Goal: Check status: Check status

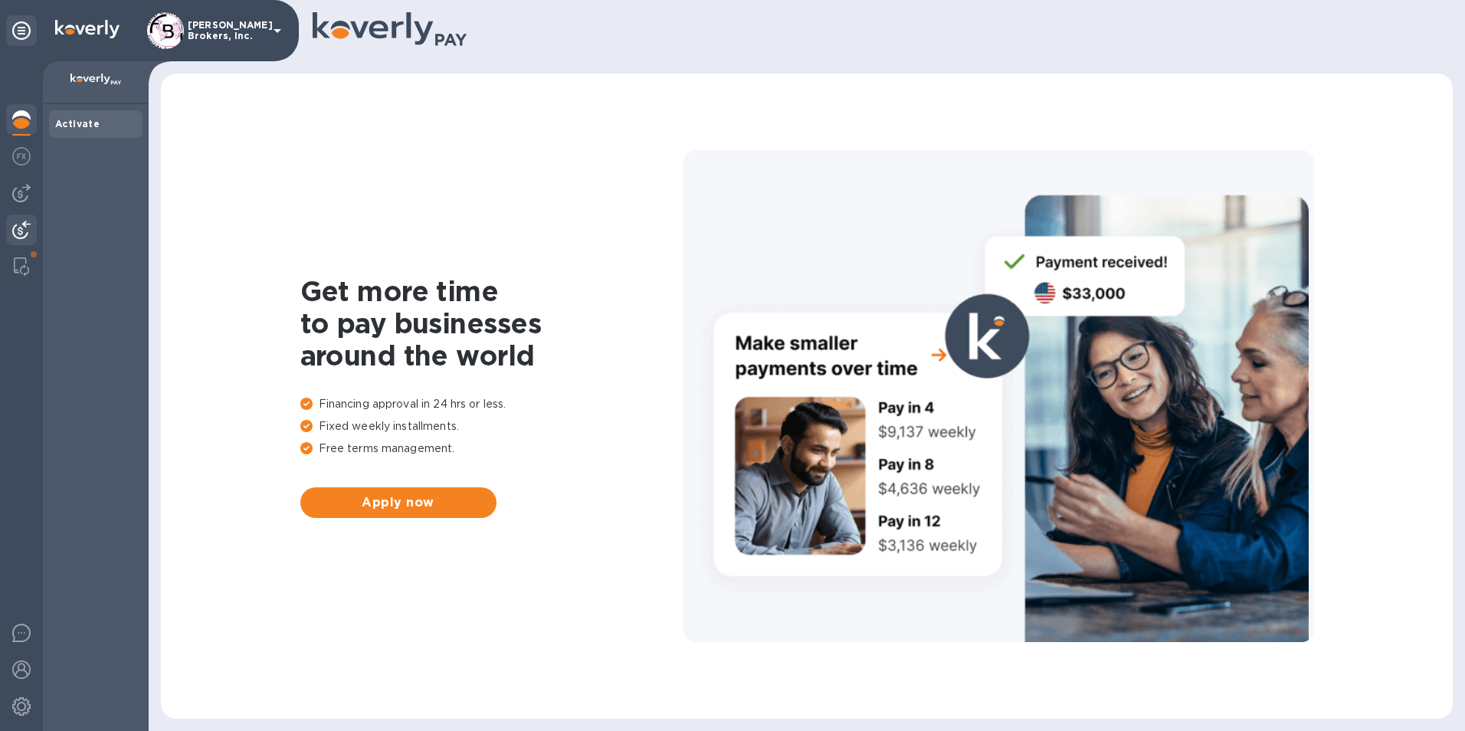
click at [11, 225] on div at bounding box center [21, 232] width 31 height 34
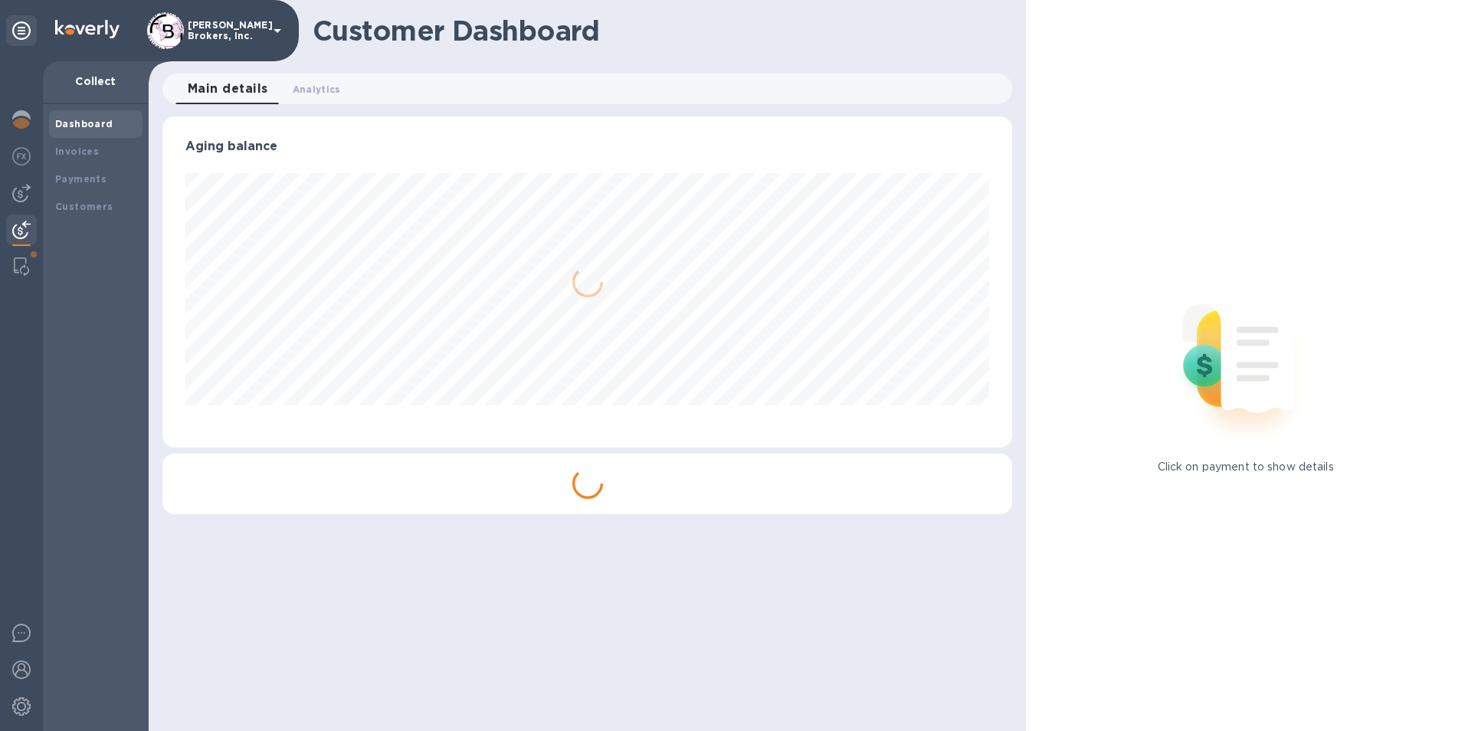
scroll to position [331, 851]
click at [76, 177] on b "Payments" at bounding box center [80, 178] width 51 height 11
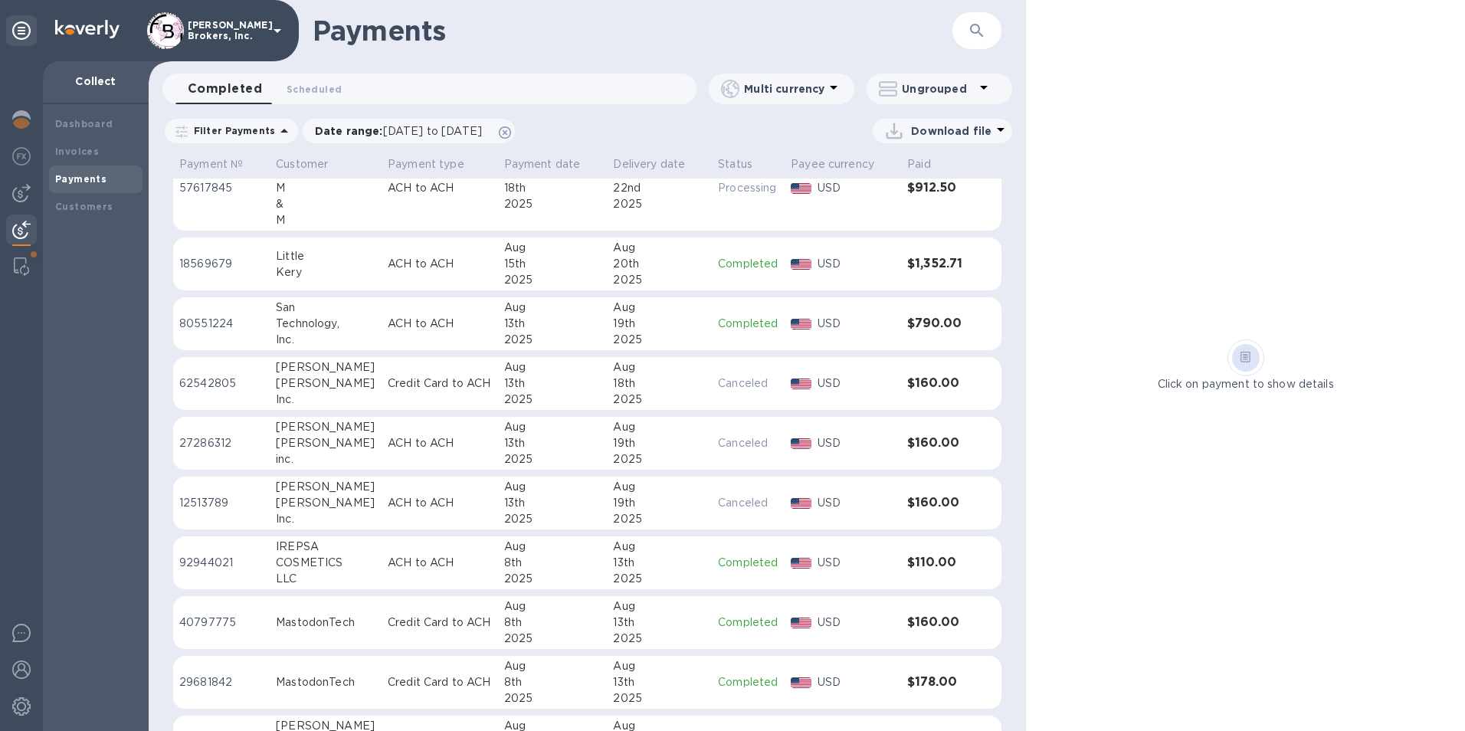
scroll to position [613, 0]
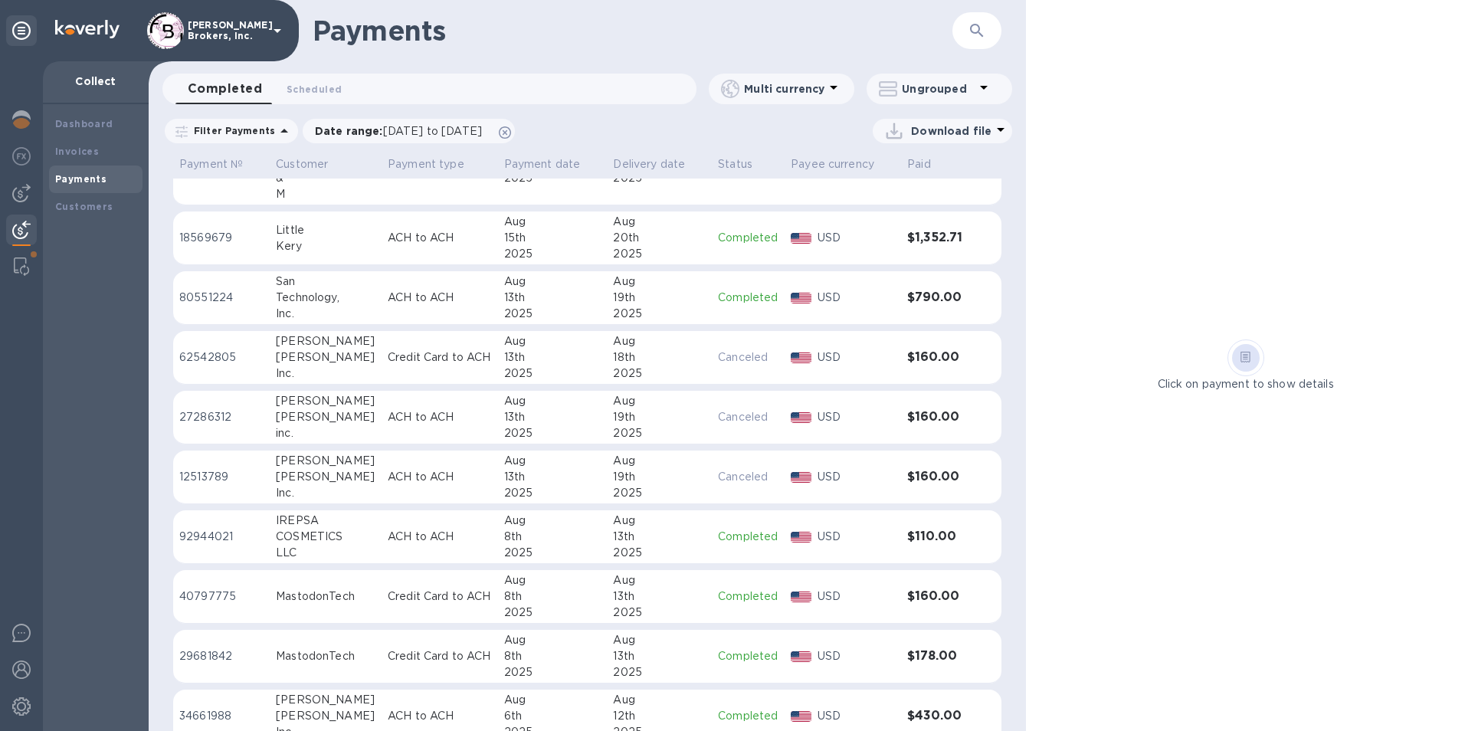
click at [361, 482] on td "[PERSON_NAME] Inc." at bounding box center [326, 478] width 112 height 54
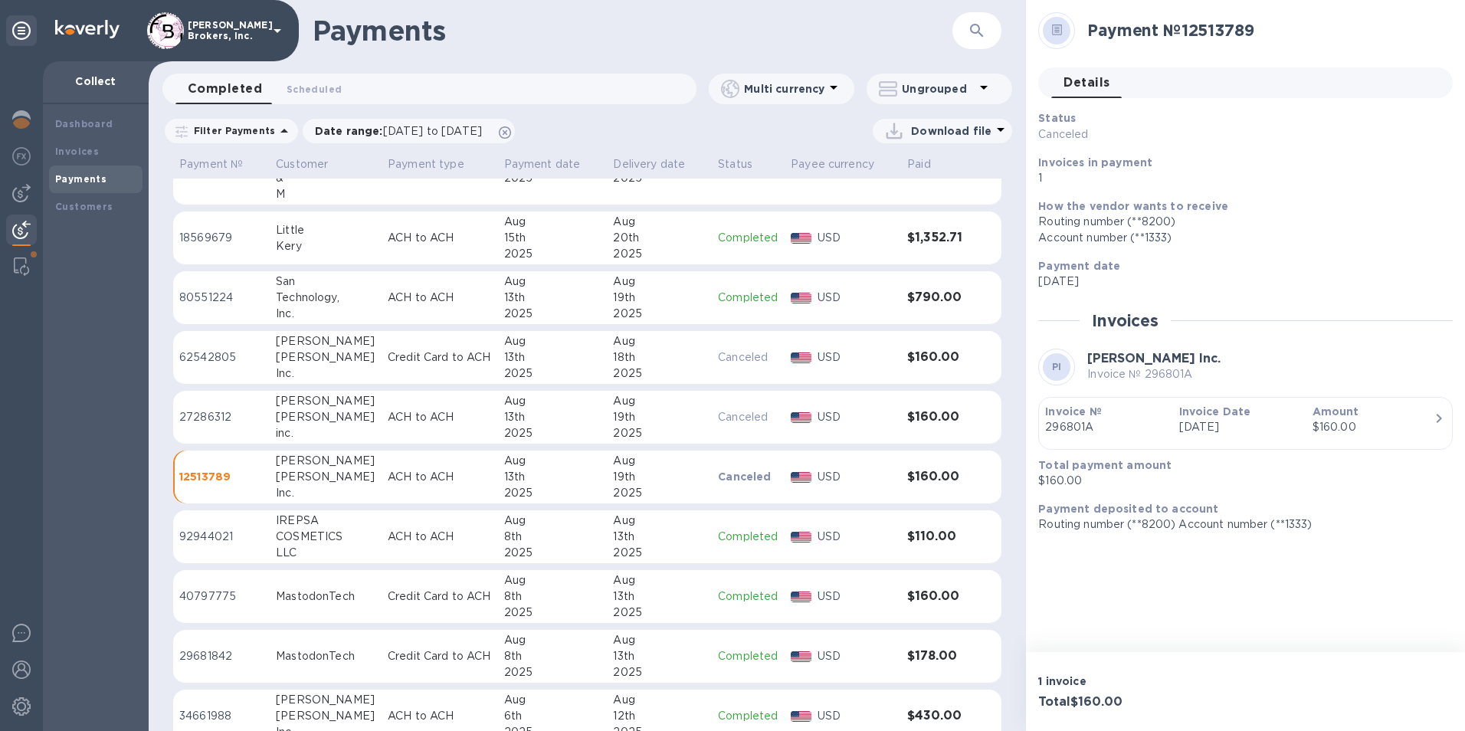
click at [406, 425] on td "ACH to ACH" at bounding box center [440, 418] width 116 height 54
click at [332, 350] on div "[PERSON_NAME]" at bounding box center [326, 357] width 100 height 16
